Goal: Contribute content

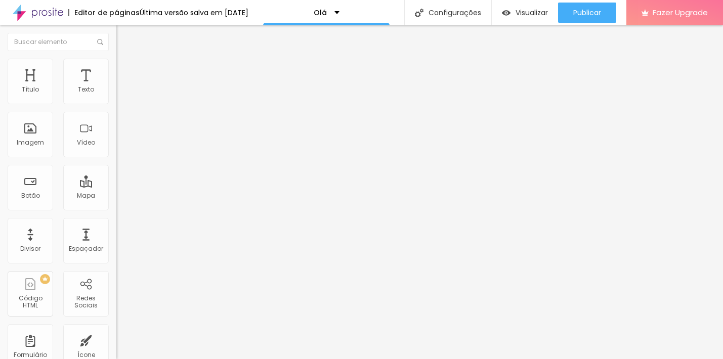
click at [116, 209] on input "[URL][DOMAIN_NAME]" at bounding box center [176, 203] width 121 height 10
paste input "[DOMAIN_NAME][URL]"
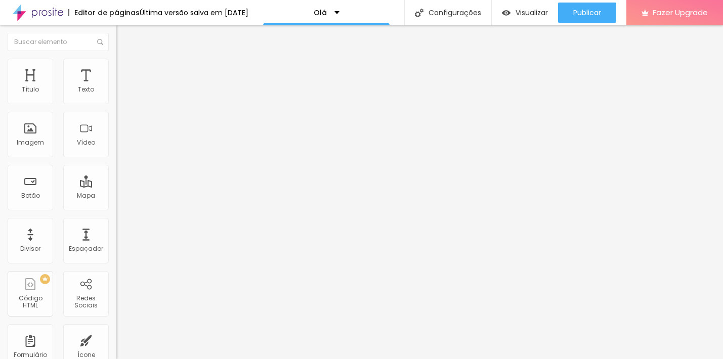
scroll to position [0, 121]
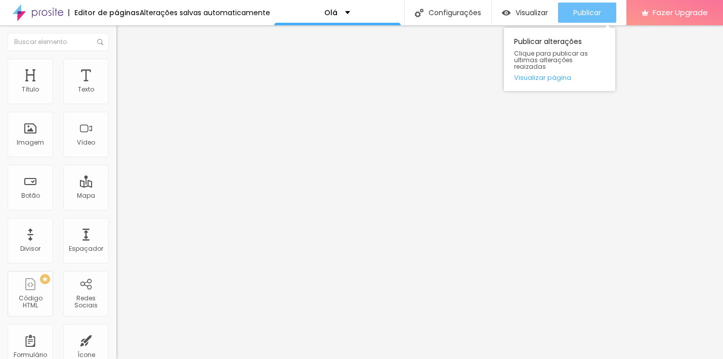
type input "[URL][DOMAIN_NAME]"
click at [585, 16] on span "Publicar" at bounding box center [587, 13] width 28 height 8
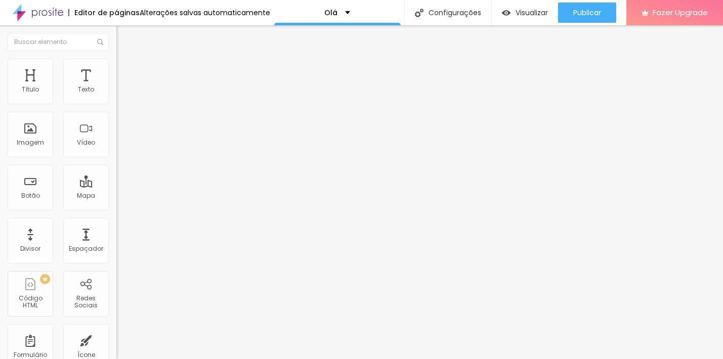
click at [116, 209] on input "[URL][DOMAIN_NAME]" at bounding box center [176, 203] width 121 height 10
paste input "[DOMAIN_NAME][URL]"
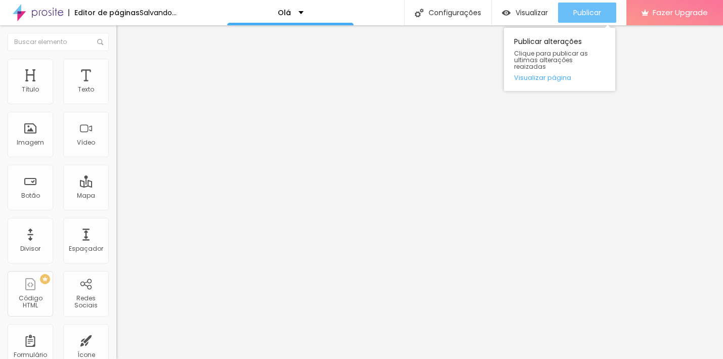
type input "[URL][DOMAIN_NAME]"
click at [598, 12] on span "Publicar" at bounding box center [587, 13] width 28 height 8
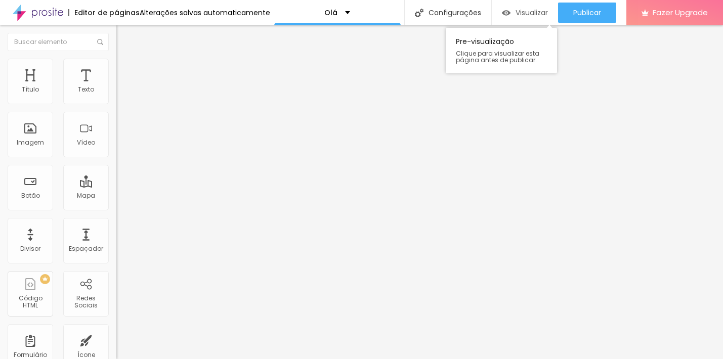
click at [522, 10] on span "Visualizar" at bounding box center [532, 13] width 32 height 8
